Goal: Transaction & Acquisition: Download file/media

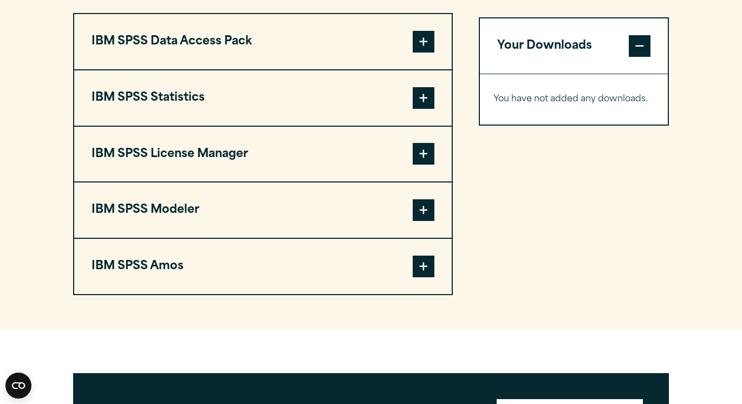
scroll to position [846, 0]
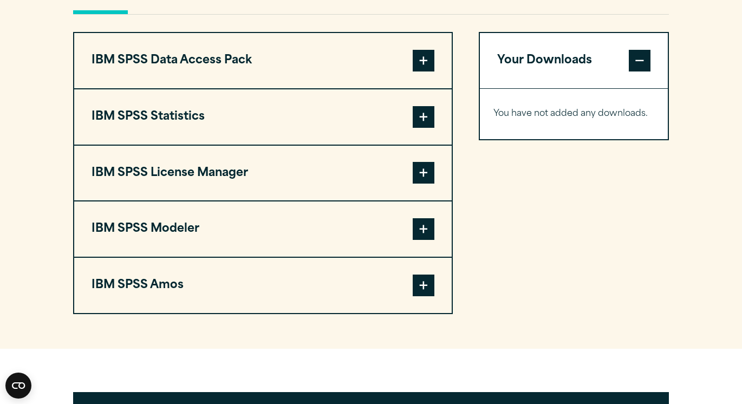
click at [423, 64] on span at bounding box center [424, 61] width 22 height 22
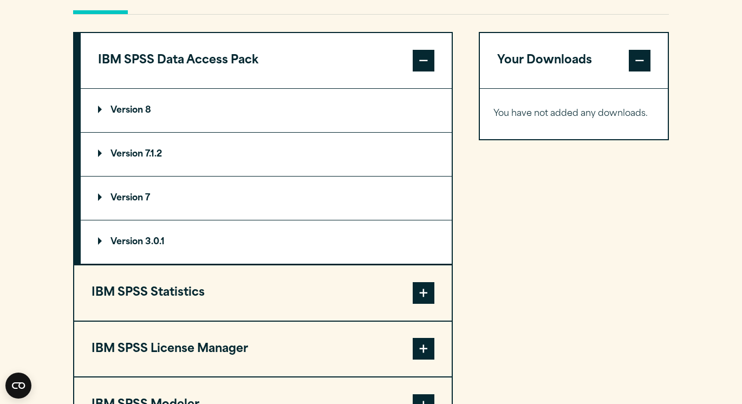
click at [423, 64] on span at bounding box center [424, 61] width 22 height 22
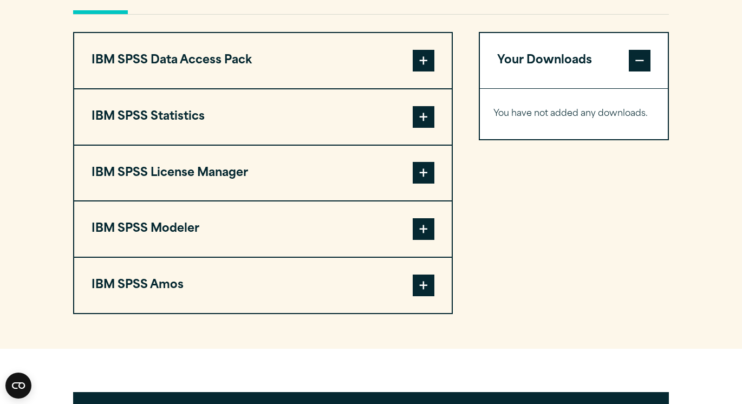
click at [405, 120] on button "IBM SPSS Statistics" at bounding box center [263, 116] width 378 height 55
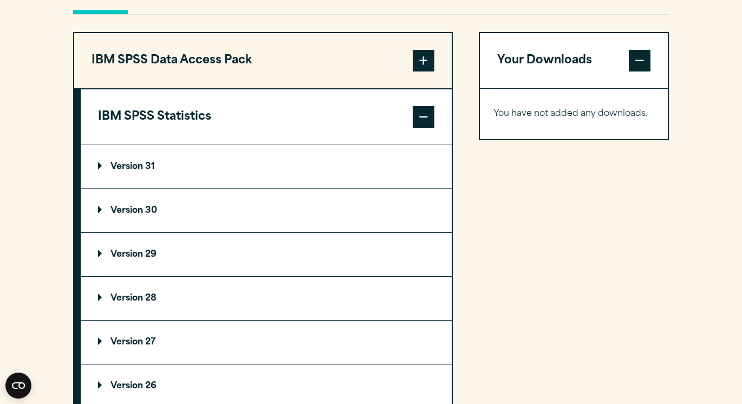
click at [406, 119] on button "IBM SPSS Statistics" at bounding box center [266, 116] width 371 height 55
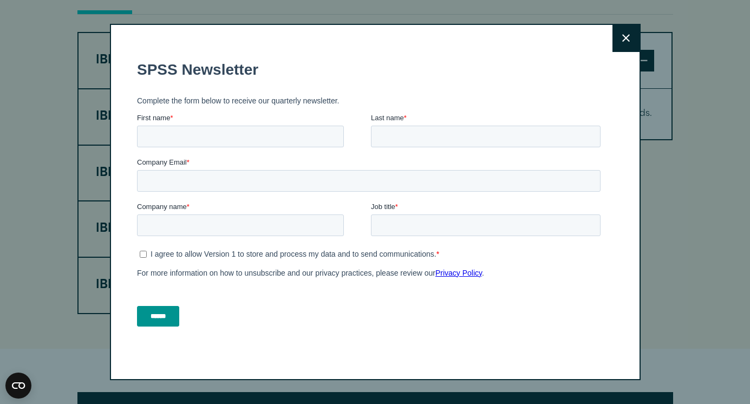
click at [622, 38] on icon at bounding box center [626, 38] width 8 height 8
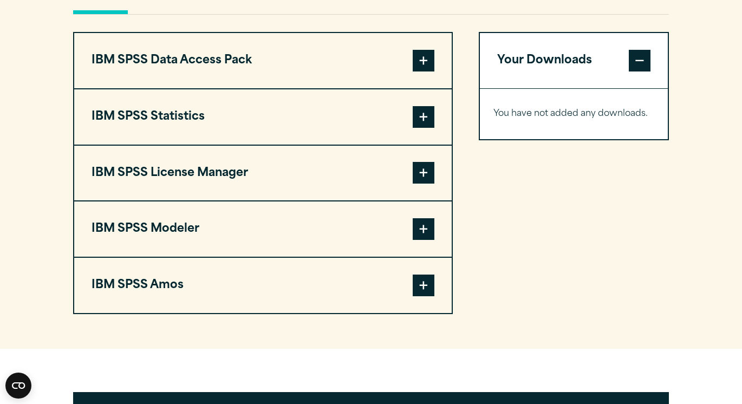
click at [310, 121] on button "IBM SPSS Statistics" at bounding box center [263, 116] width 378 height 55
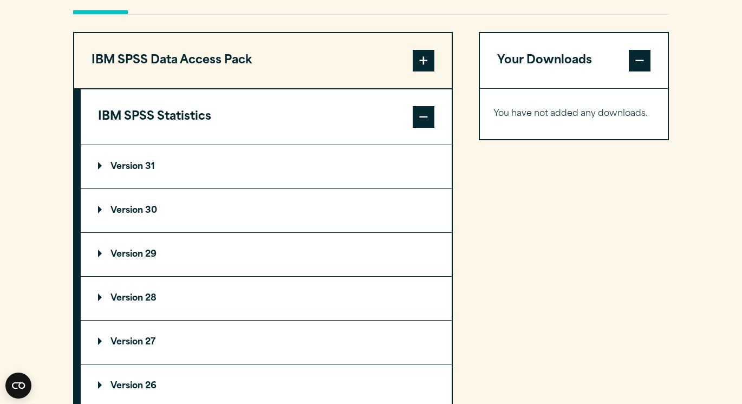
click at [207, 155] on summary "Version 31" at bounding box center [266, 166] width 371 height 43
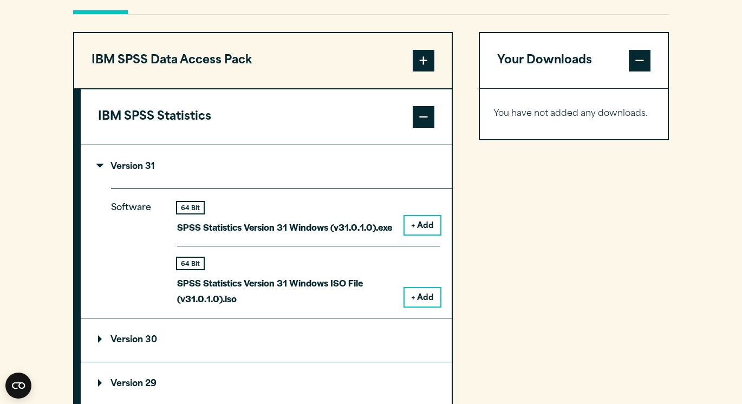
click at [426, 228] on button "+ Add" at bounding box center [423, 225] width 36 height 18
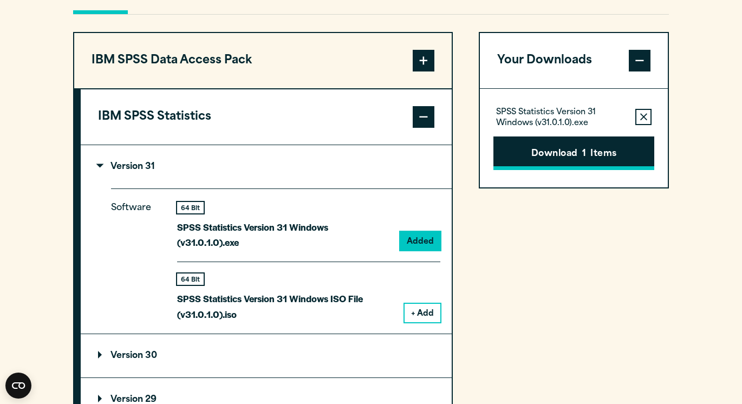
click at [549, 152] on button "Download 1 Items" at bounding box center [574, 154] width 161 height 34
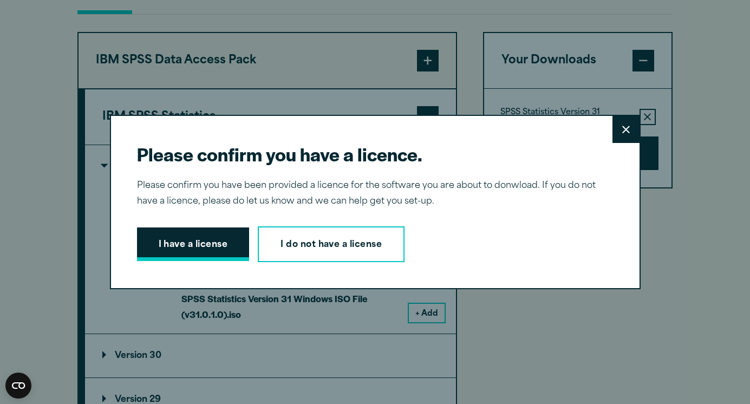
click at [209, 246] on button "I have a license" at bounding box center [193, 245] width 113 height 34
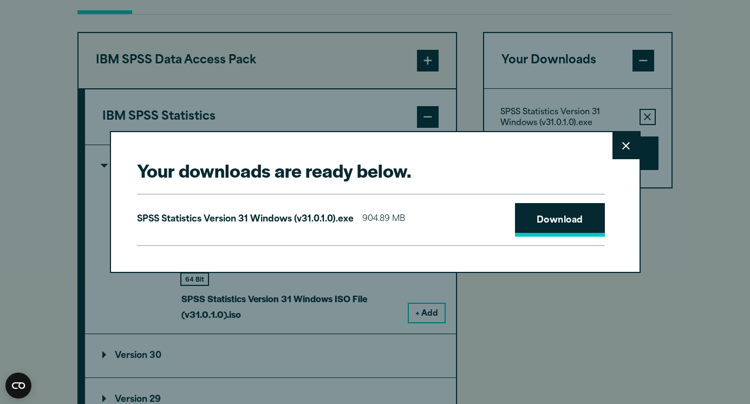
click at [571, 225] on link "Download" at bounding box center [560, 220] width 90 height 34
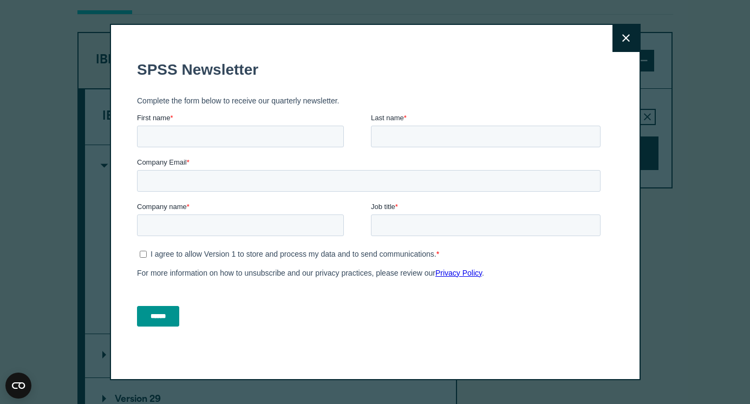
click at [697, 342] on div "Close" at bounding box center [375, 202] width 750 height 404
